Goal: Task Accomplishment & Management: Complete application form

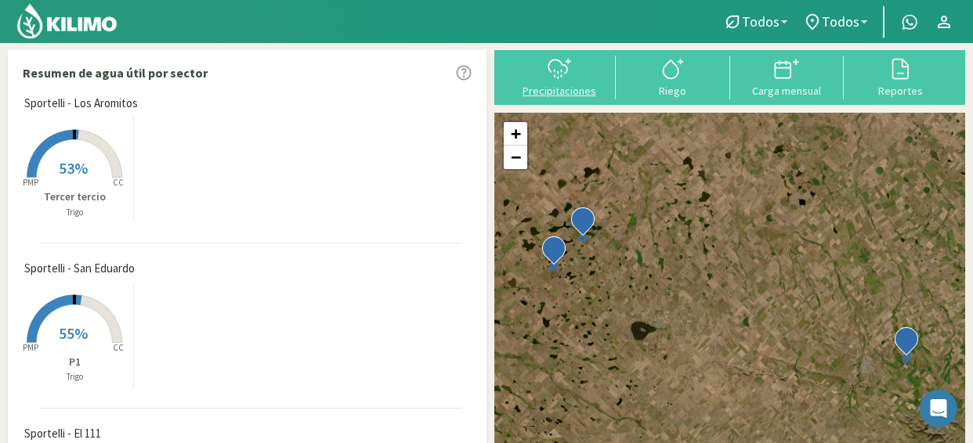
click at [569, 76] on icon at bounding box center [559, 68] width 25 height 25
type input "[DATE]"
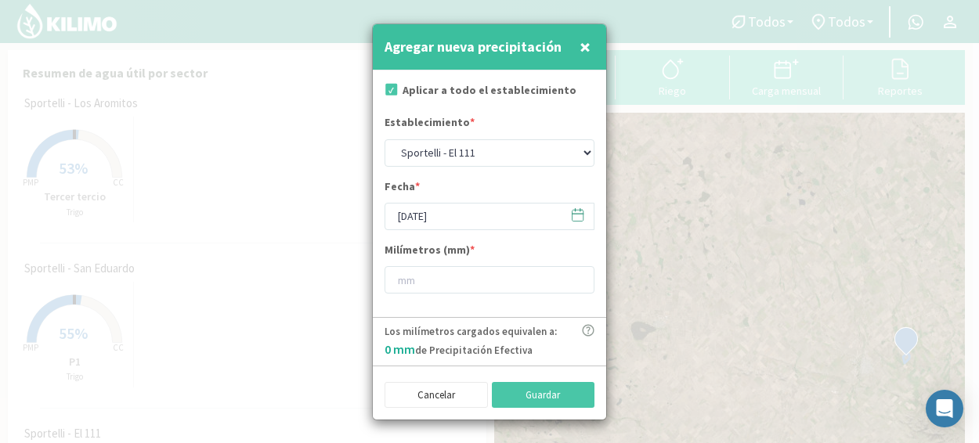
click at [580, 220] on icon at bounding box center [577, 215] width 15 height 15
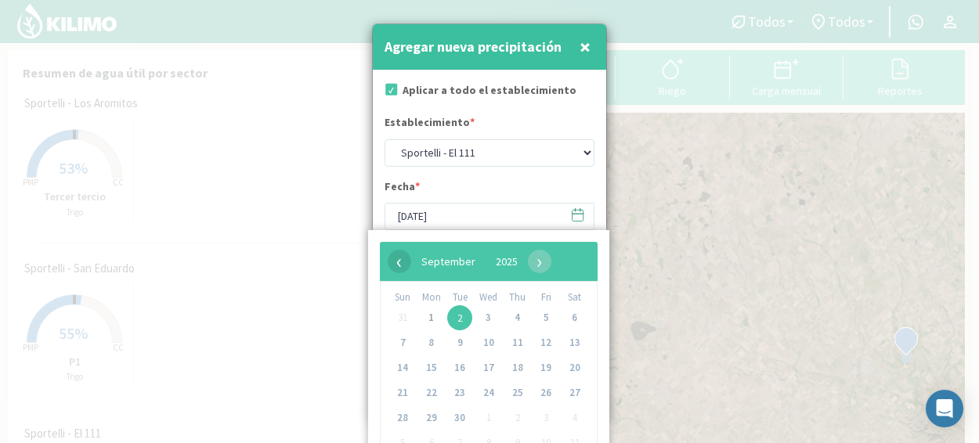
click at [398, 272] on span "‹" at bounding box center [399, 261] width 23 height 23
click at [402, 439] on span "31" at bounding box center [402, 443] width 25 height 25
type input "[DATE]"
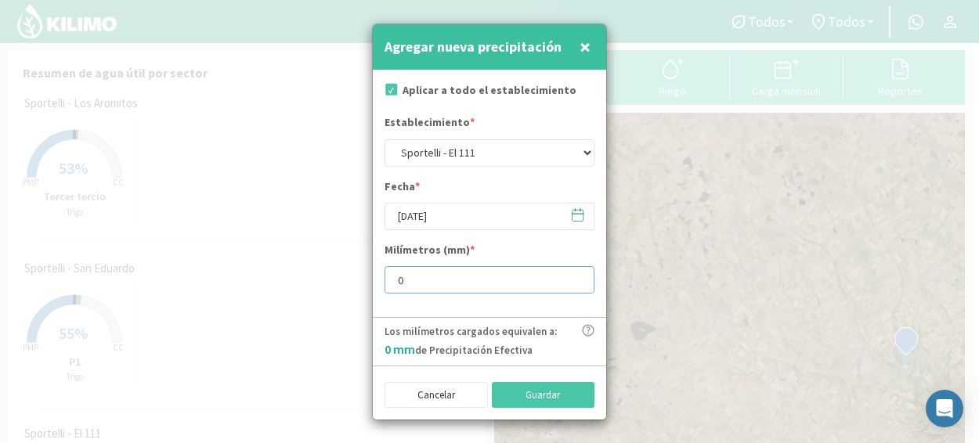
click at [577, 280] on input "0" at bounding box center [490, 279] width 210 height 27
click at [575, 277] on input "1" at bounding box center [490, 279] width 210 height 27
click at [575, 277] on input "2" at bounding box center [490, 279] width 210 height 27
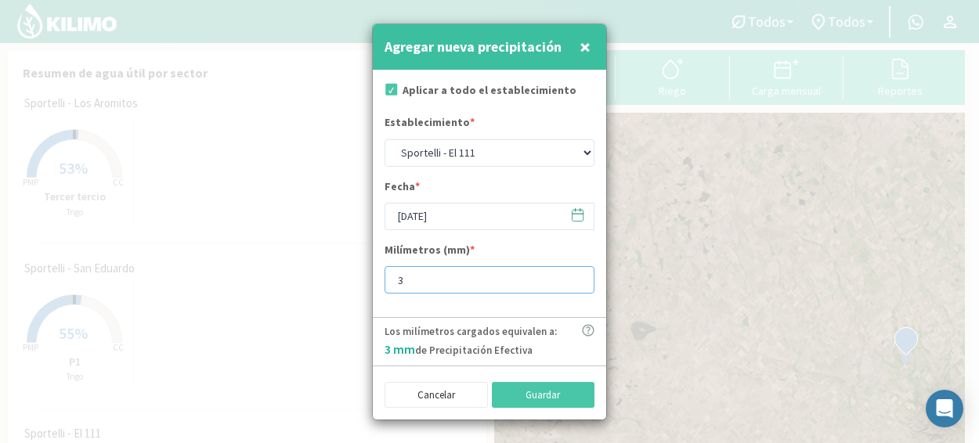
click at [575, 277] on input "3" at bounding box center [490, 279] width 210 height 27
click at [575, 277] on input "4" at bounding box center [490, 279] width 210 height 27
click at [575, 277] on input "5" at bounding box center [490, 279] width 210 height 27
click at [575, 277] on input "6" at bounding box center [490, 279] width 210 height 27
click at [575, 277] on input "7" at bounding box center [490, 279] width 210 height 27
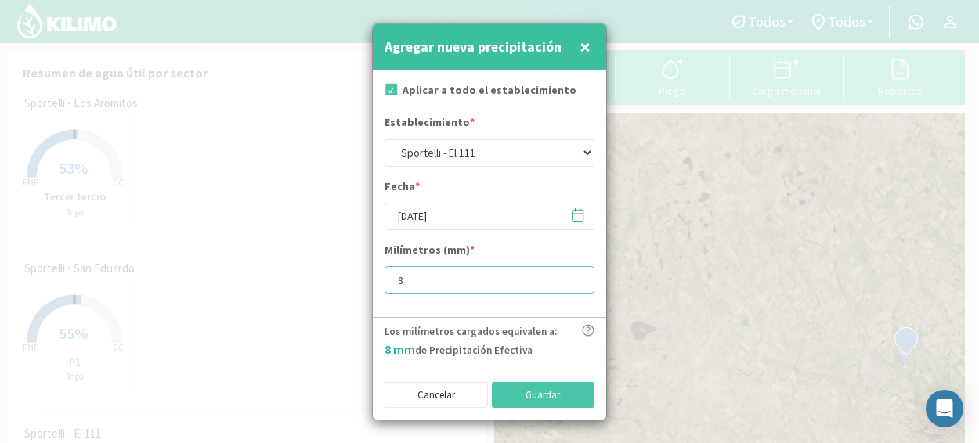
click at [575, 277] on input "8" at bounding box center [490, 279] width 210 height 27
click at [575, 277] on input "9" at bounding box center [490, 279] width 210 height 27
click at [575, 277] on input "10" at bounding box center [490, 279] width 210 height 27
click at [575, 277] on input "11" at bounding box center [490, 279] width 210 height 27
click at [575, 277] on input "12" at bounding box center [490, 279] width 210 height 27
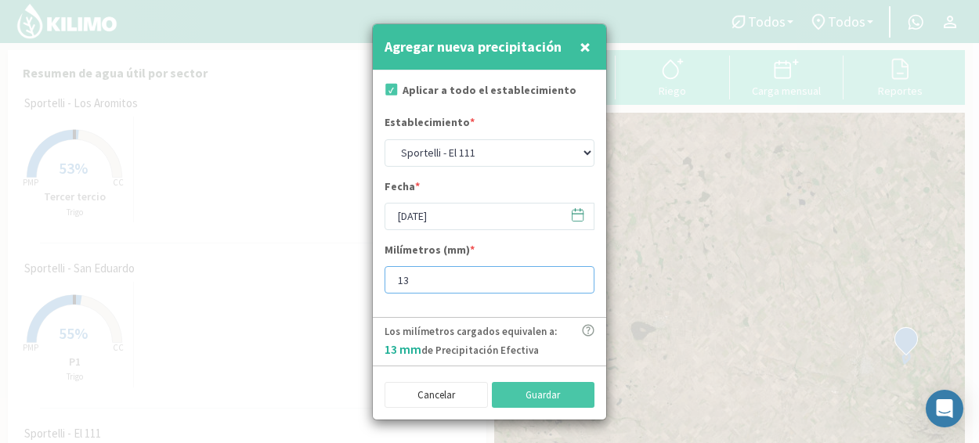
click at [575, 277] on input "13" at bounding box center [490, 279] width 210 height 27
type input "14"
click at [575, 277] on input "14" at bounding box center [490, 279] width 210 height 27
click at [577, 393] on button "Guardar" at bounding box center [543, 395] width 103 height 27
type input "[DATE]"
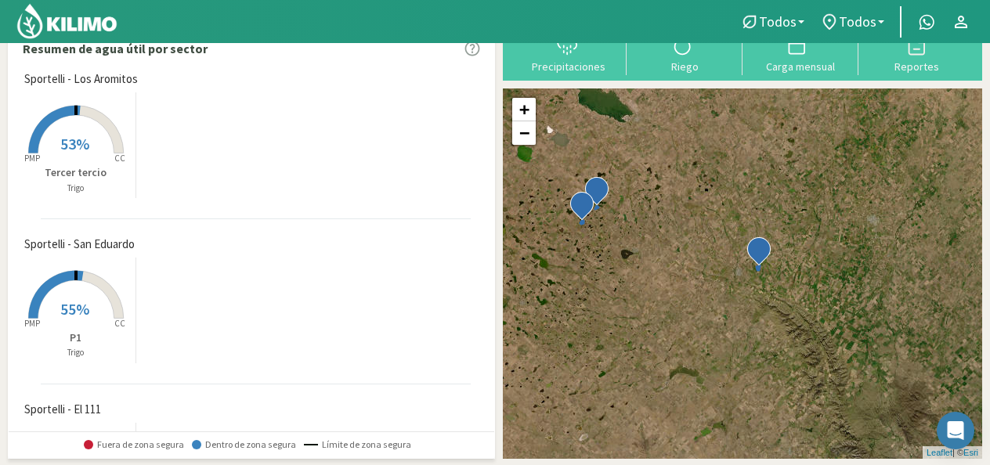
click at [88, 123] on rect at bounding box center [75, 154] width 125 height 125
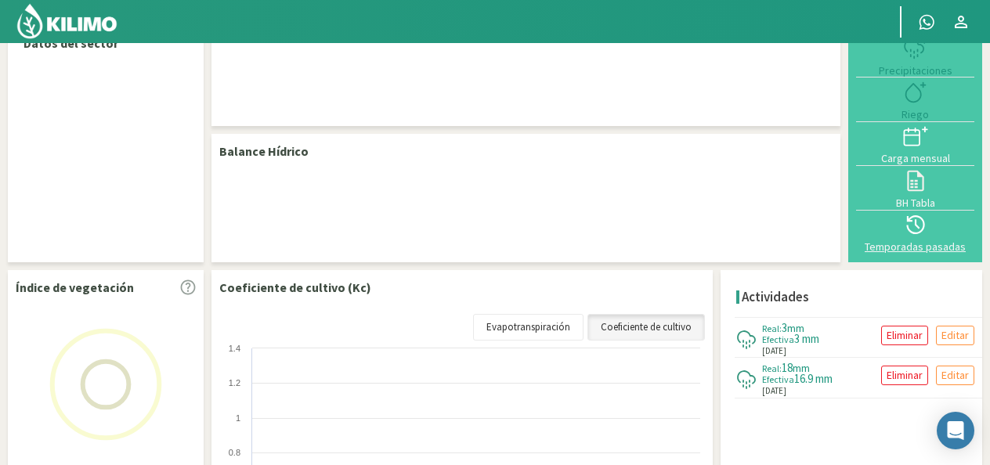
select select "1: Object"
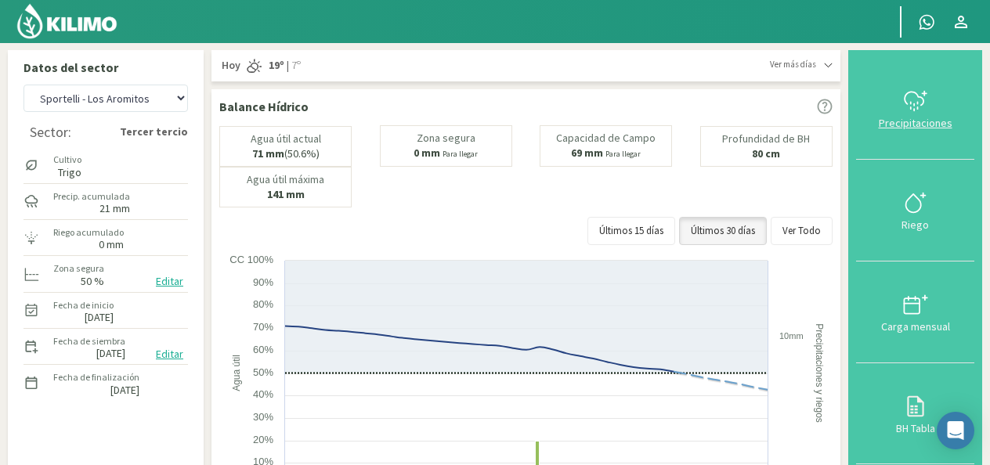
click at [967, 119] on div "Precipitaciones" at bounding box center [915, 122] width 109 height 11
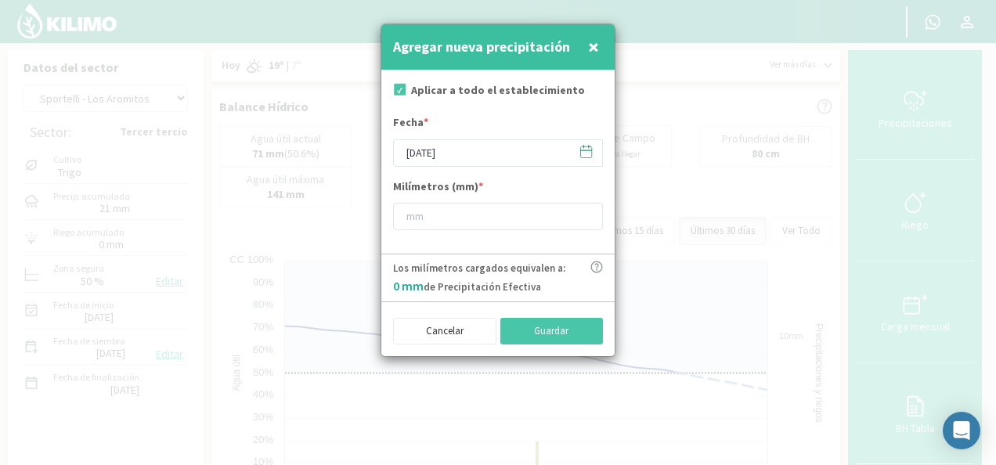
click at [584, 152] on icon at bounding box center [586, 151] width 15 height 15
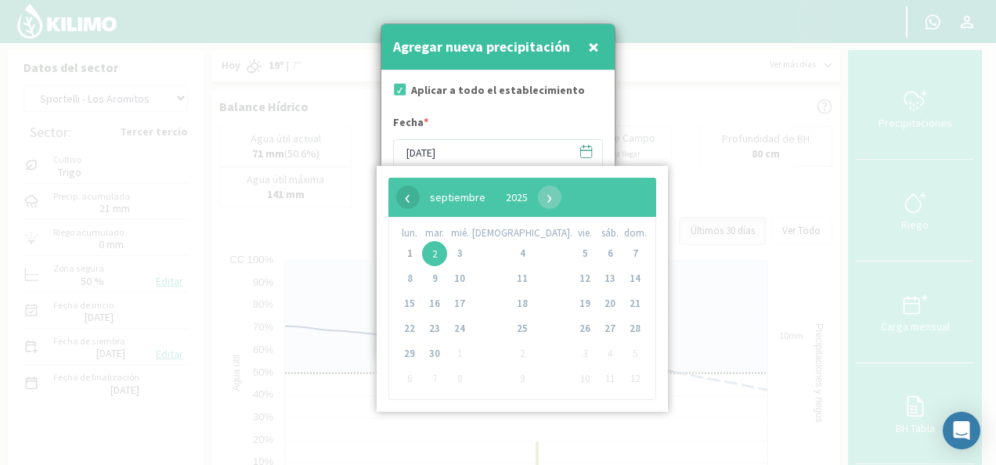
click at [402, 190] on span "‹" at bounding box center [407, 197] width 23 height 23
click at [623, 356] on span "31" at bounding box center [635, 354] width 25 height 25
type input "[DATE]"
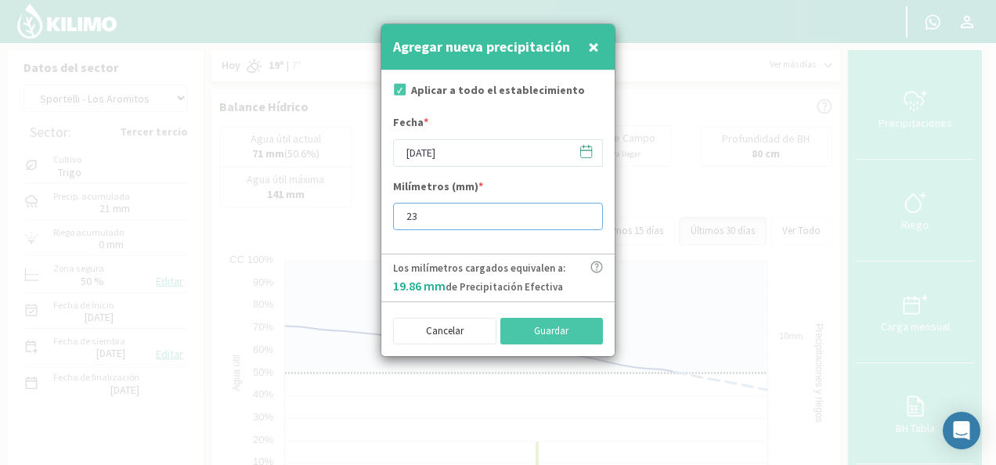
click at [587, 211] on input "23" at bounding box center [498, 216] width 210 height 27
click at [587, 210] on input "24" at bounding box center [498, 216] width 210 height 27
type input "25"
click at [587, 210] on input "25" at bounding box center [498, 216] width 210 height 27
click at [533, 335] on button "Guardar" at bounding box center [552, 331] width 103 height 27
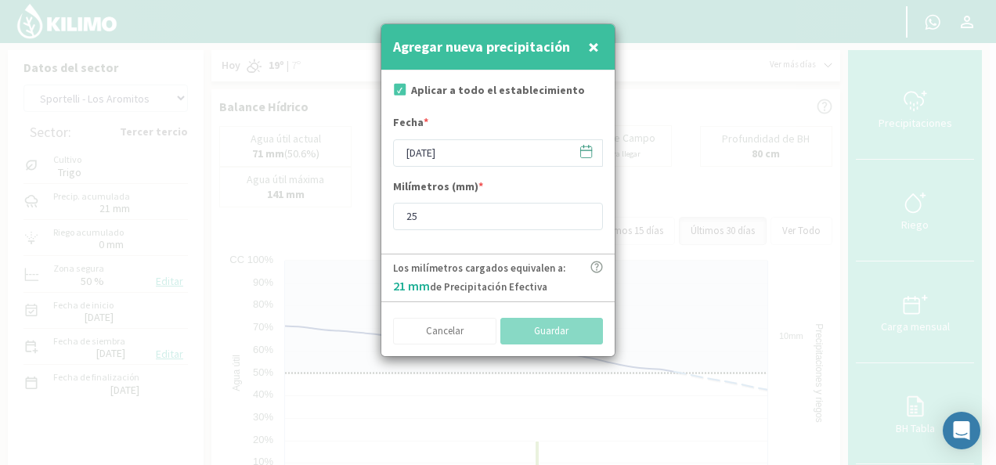
type input "[DATE]"
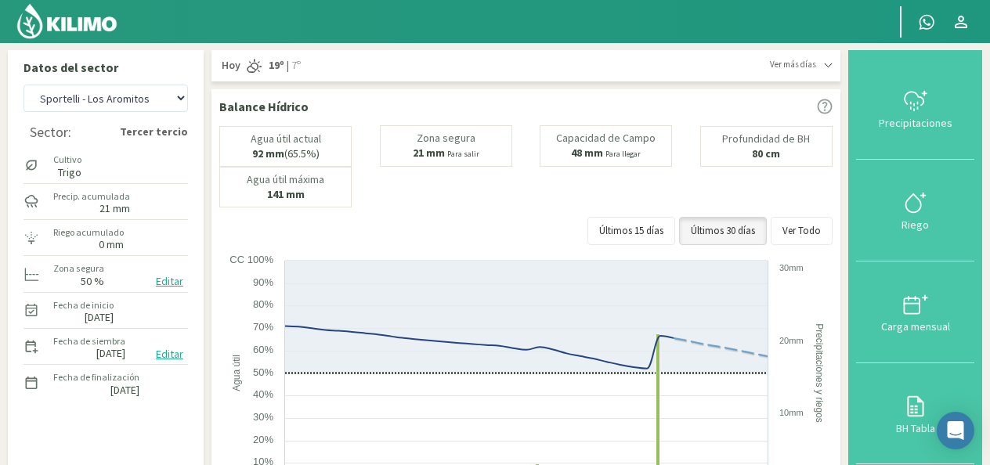
click at [526, 309] on icon at bounding box center [526, 317] width 483 height 113
click at [180, 97] on select "Sportelli - El 111 Sportelli - Los Aromitos Sportelli - San Eduardo" at bounding box center [105, 98] width 164 height 27
click at [23, 85] on select "Sportelli - El 111 Sportelli - Los Aromitos Sportelli - San Eduardo" at bounding box center [105, 98] width 164 height 27
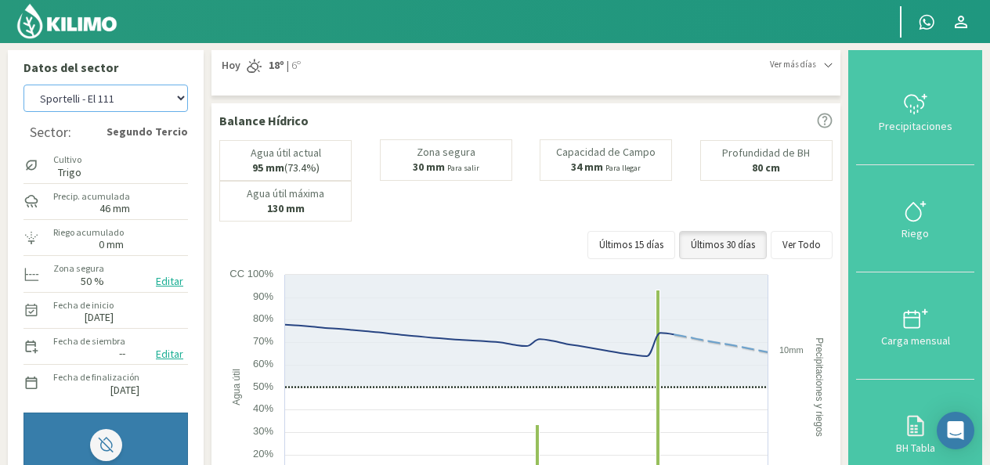
click at [175, 102] on select "Sportelli - El 111 Sportelli - Los Aromitos Sportelli - San Eduardo" at bounding box center [105, 98] width 164 height 27
click at [23, 85] on select "Sportelli - El 111 Sportelli - Los Aromitos Sportelli - San Eduardo" at bounding box center [105, 98] width 164 height 27
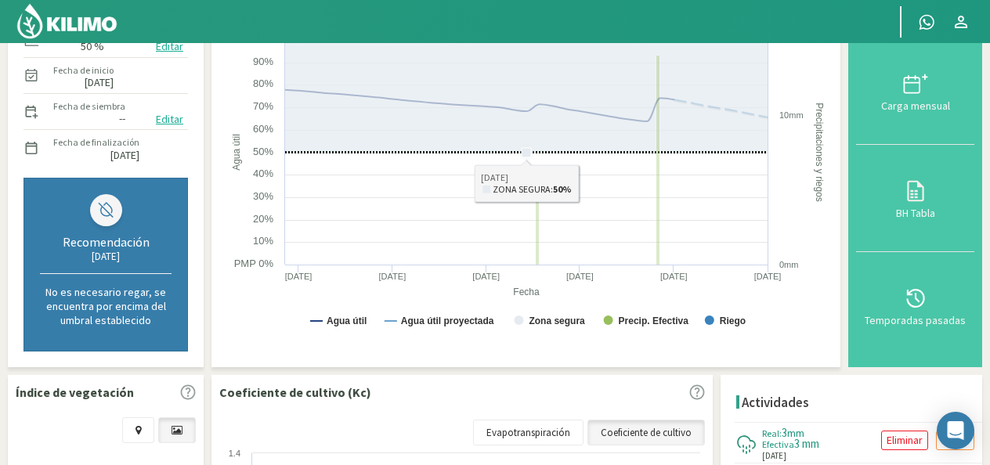
select select "8: Object"
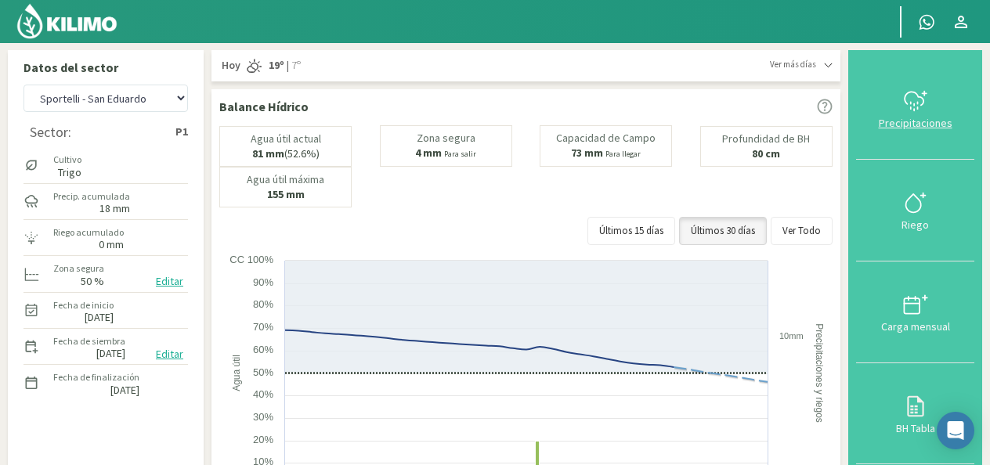
click at [896, 141] on button "Precipitaciones" at bounding box center [915, 109] width 118 height 102
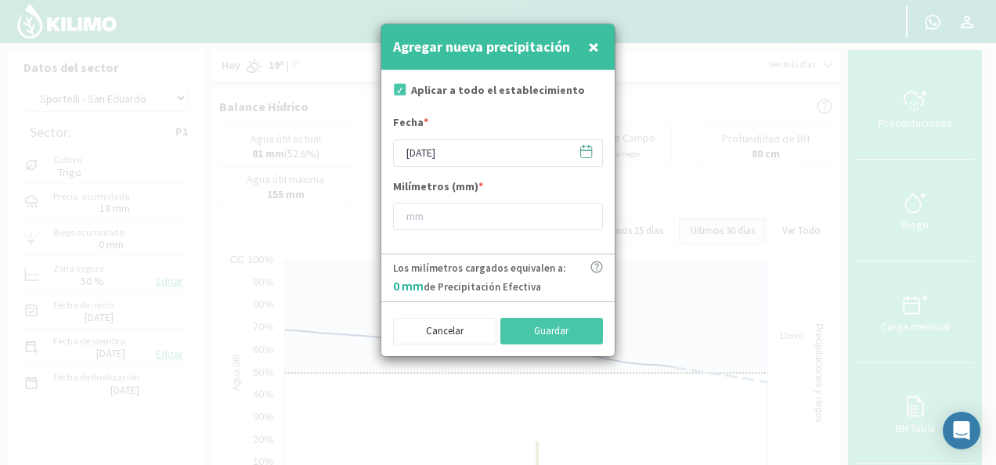
click at [586, 155] on icon at bounding box center [586, 151] width 15 height 15
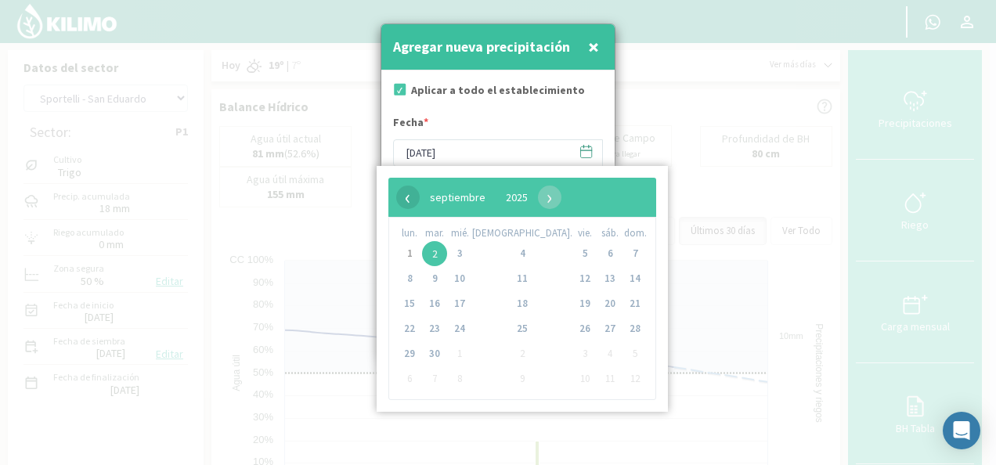
click at [404, 204] on span "‹" at bounding box center [407, 197] width 23 height 23
click at [623, 357] on span "31" at bounding box center [635, 354] width 25 height 25
type input "[DATE]"
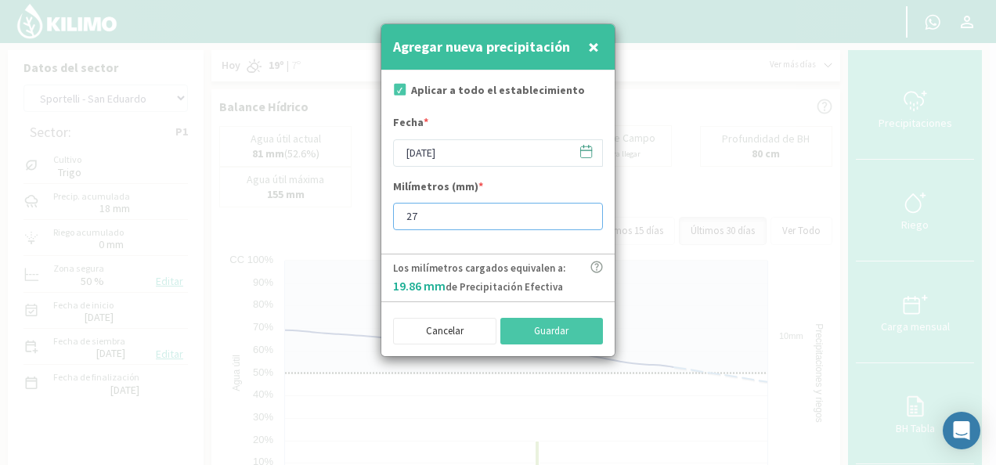
click at [587, 211] on input "27" at bounding box center [498, 216] width 210 height 27
click at [588, 211] on input "28" at bounding box center [498, 216] width 210 height 27
click at [588, 211] on input "29" at bounding box center [498, 216] width 210 height 27
type input "30"
click at [588, 211] on input "30" at bounding box center [498, 216] width 210 height 27
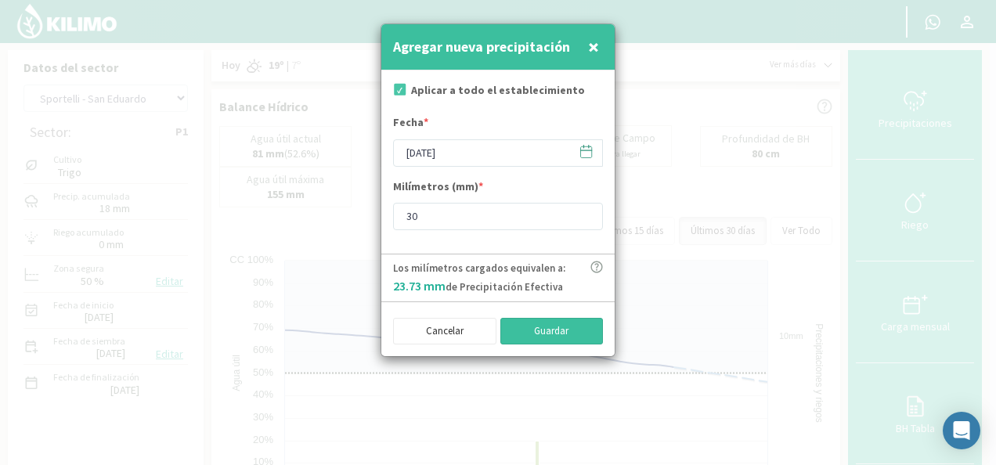
click at [591, 334] on button "Guardar" at bounding box center [552, 331] width 103 height 27
type input "[DATE]"
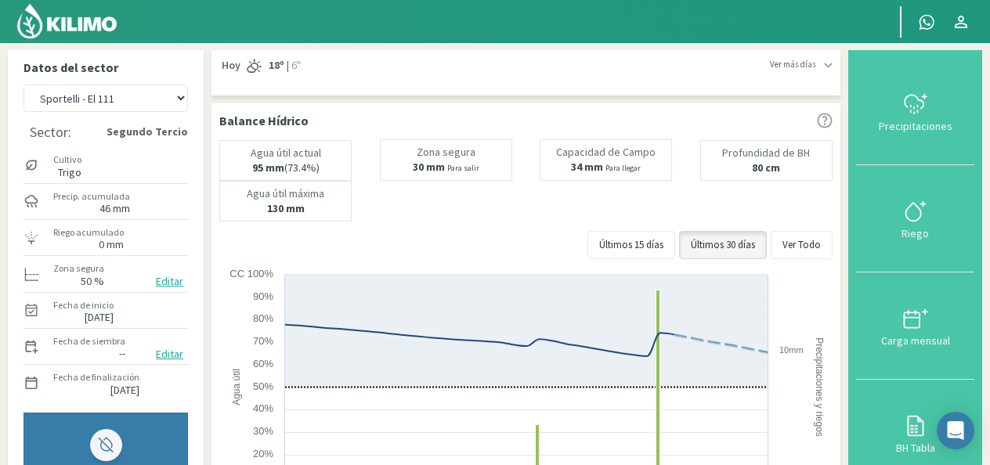
scroll to position [24, 0]
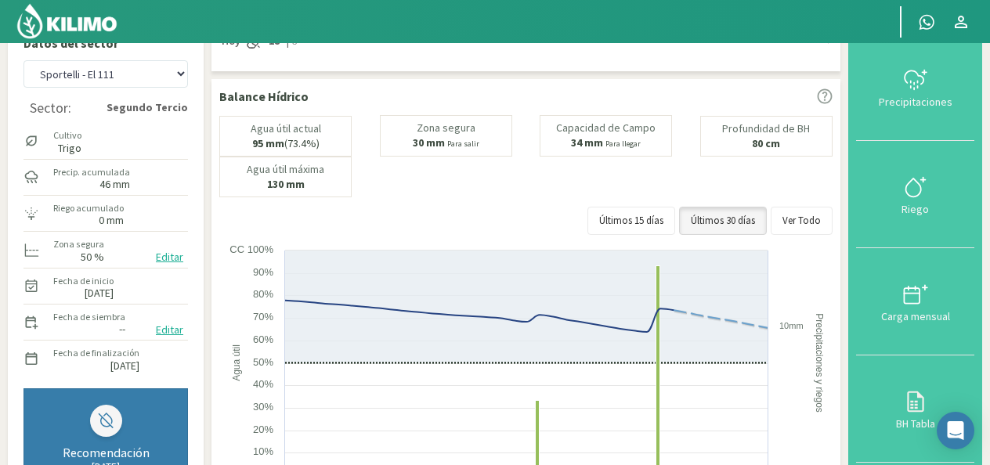
select select "7: Object"
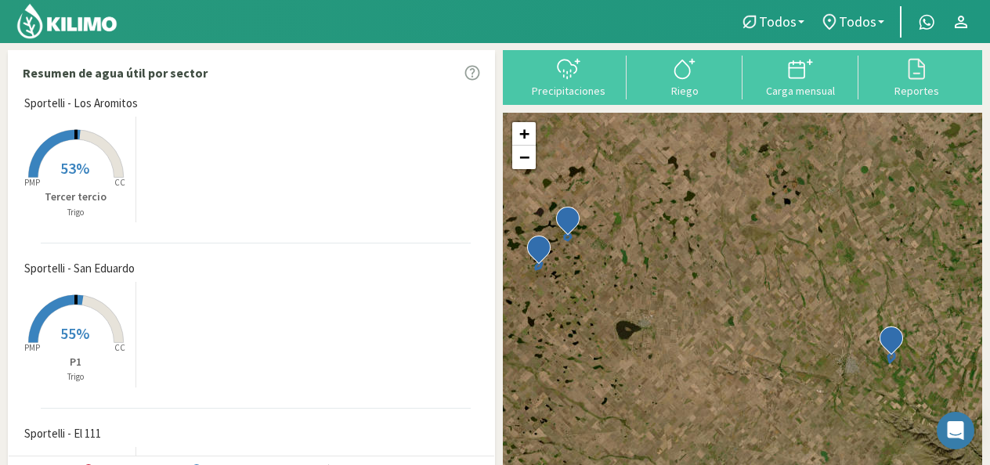
click at [67, 136] on icon at bounding box center [54, 154] width 52 height 48
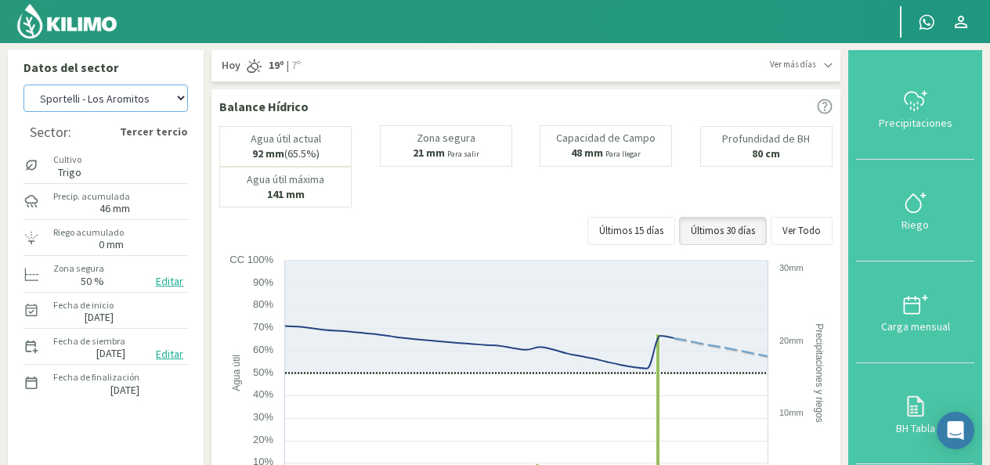
click at [172, 100] on select "Sportelli - El 111 Sportelli - Los Aromitos Sportelli - San Eduardo" at bounding box center [105, 98] width 164 height 27
click at [23, 85] on select "Sportelli - El 111 Sportelli - Los Aromitos Sportelli - San Eduardo" at bounding box center [105, 98] width 164 height 27
click at [185, 99] on select "Sportelli - El 111 Sportelli - Los Aromitos Sportelli - San Eduardo" at bounding box center [105, 98] width 164 height 27
click at [23, 85] on select "Sportelli - El 111 Sportelli - Los Aromitos Sportelli - San Eduardo" at bounding box center [105, 98] width 164 height 27
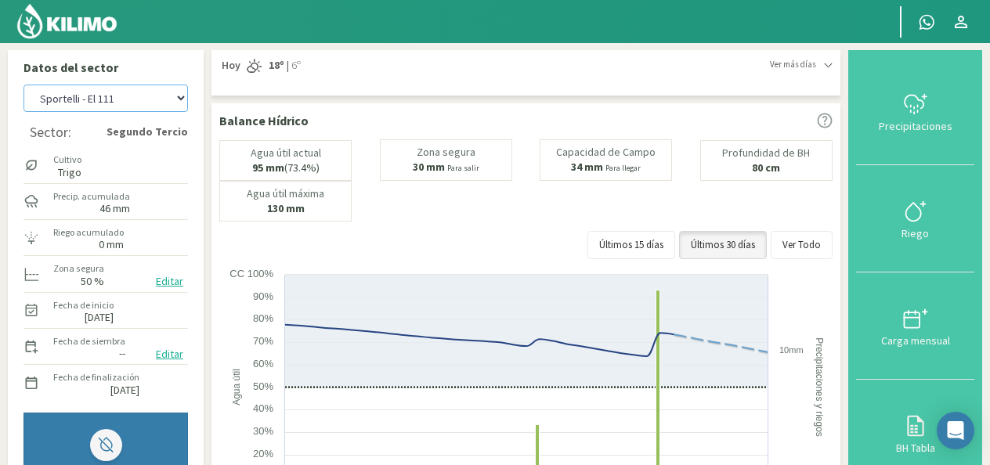
click at [175, 102] on select "Sportelli - El 111 Sportelli - Los Aromitos Sportelli - San Eduardo" at bounding box center [105, 98] width 164 height 27
click at [23, 85] on select "Sportelli - El 111 Sportelli - Los Aromitos Sportelli - San Eduardo" at bounding box center [105, 98] width 164 height 27
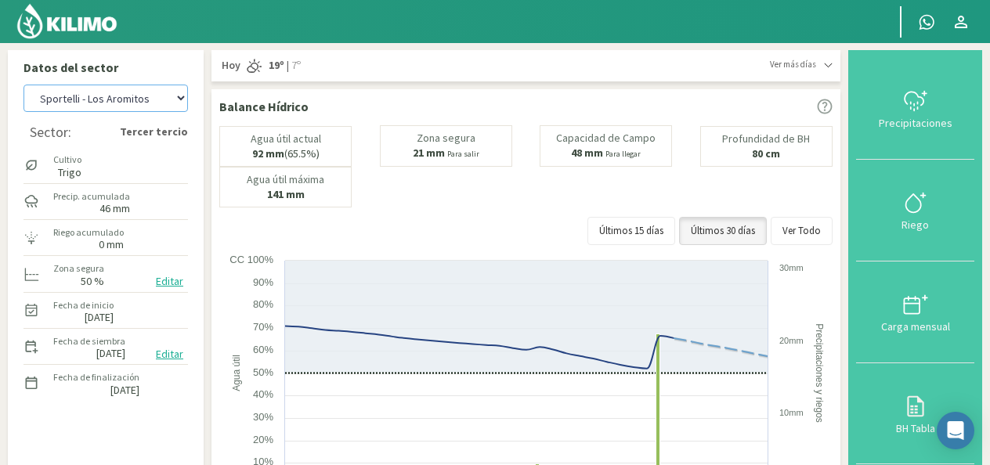
click at [169, 101] on select "Sportelli - El 111 Sportelli - Los Aromitos Sportelli - San Eduardo" at bounding box center [105, 98] width 164 height 27
click at [23, 85] on select "Sportelli - El 111 Sportelli - Los Aromitos Sportelli - San Eduardo" at bounding box center [105, 98] width 164 height 27
select select "14: Object"
click at [575, 335] on icon at bounding box center [526, 317] width 483 height 113
